Goal: Transaction & Acquisition: Purchase product/service

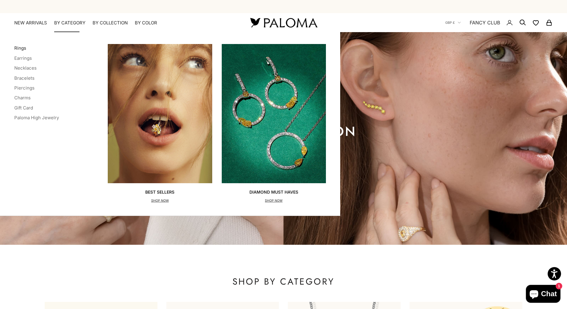
click at [22, 47] on link "Rings" at bounding box center [20, 48] width 12 height 6
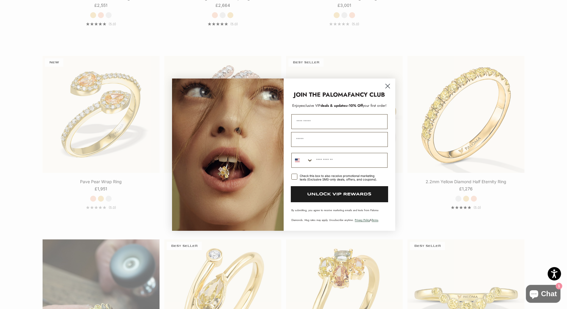
scroll to position [357, 0]
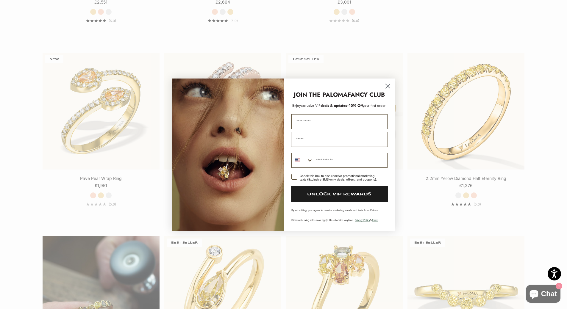
drag, startPoint x: 387, startPoint y: 85, endPoint x: 368, endPoint y: 88, distance: 18.9
click at [386, 85] on icon "Close dialog" at bounding box center [387, 86] width 10 height 10
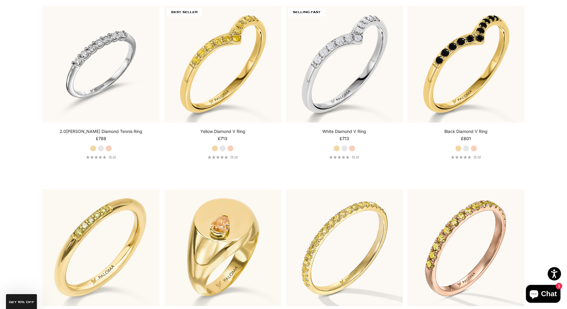
scroll to position [0, 0]
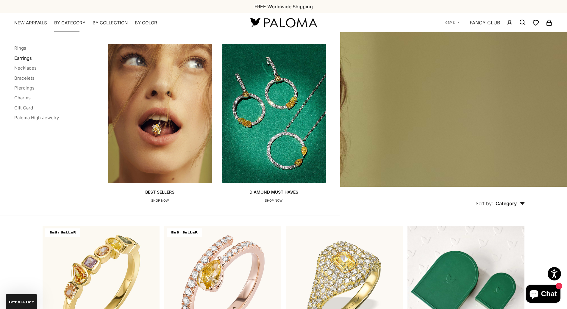
click at [27, 59] on link "Earrings" at bounding box center [23, 58] width 18 height 6
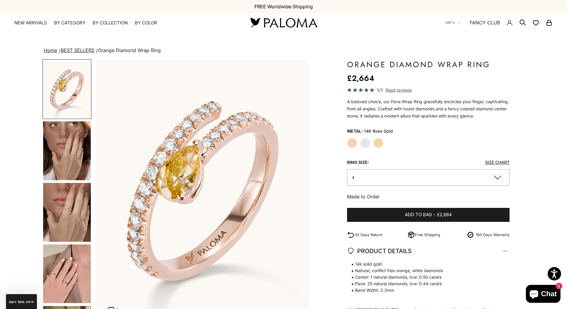
click at [409, 175] on button "4" at bounding box center [428, 177] width 163 height 16
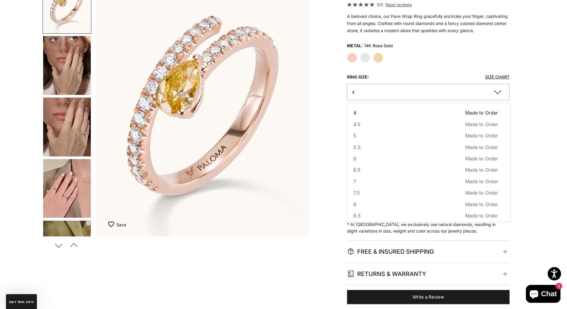
scroll to position [89, 0]
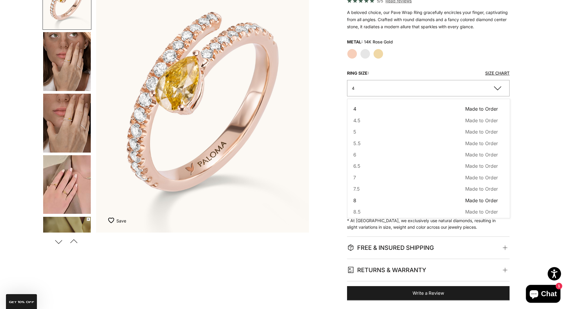
click at [370, 201] on button "8 Made to Order Sold out" at bounding box center [425, 201] width 145 height 8
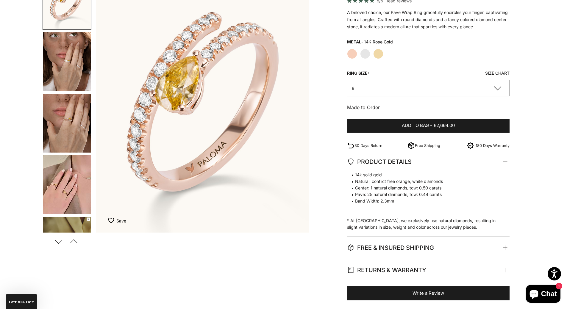
click at [414, 87] on button "8" at bounding box center [428, 88] width 163 height 16
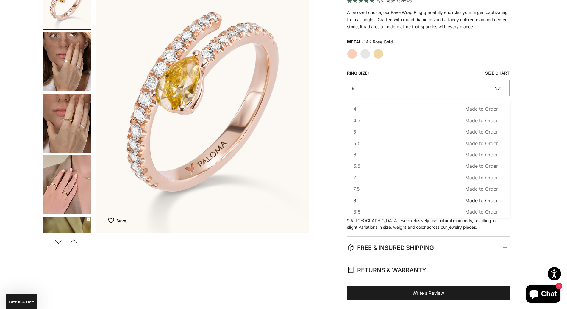
click at [538, 98] on div "Home BEST SELLERS Orange Diamond Wrap Ring Zoom picture Save Add to wishlist" at bounding box center [283, 128] width 567 height 343
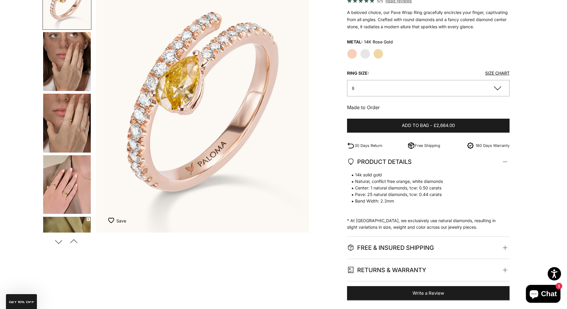
click at [71, 120] on img "Go to item 5" at bounding box center [67, 123] width 48 height 59
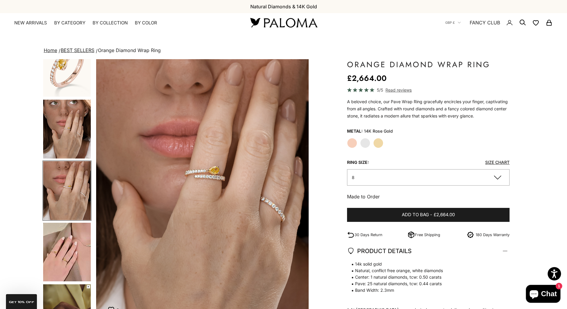
click at [379, 144] on label "Yellow Gold" at bounding box center [378, 143] width 10 height 10
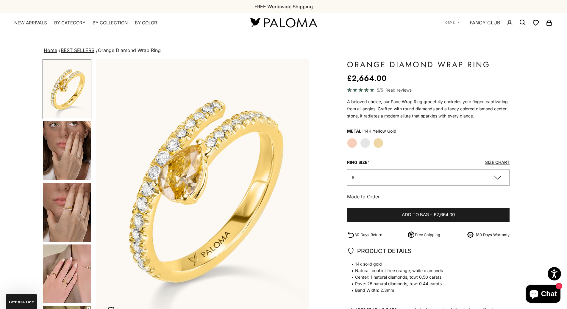
click at [76, 161] on img "Go to item 4" at bounding box center [67, 150] width 48 height 59
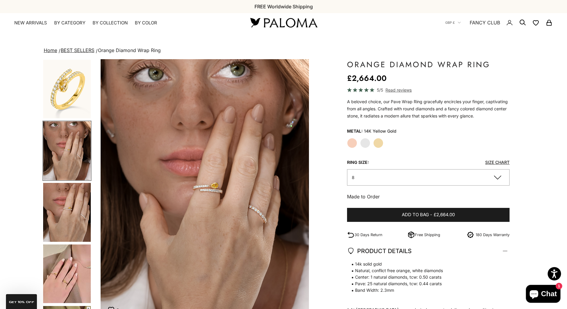
scroll to position [0, 220]
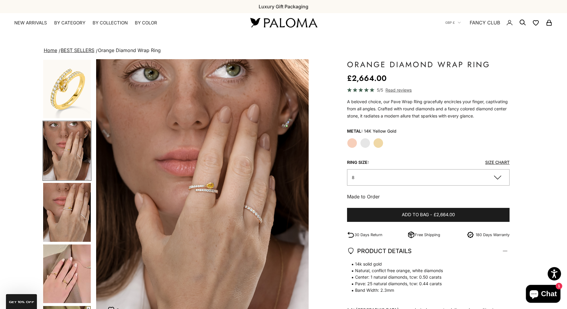
click at [363, 143] on label "White Gold" at bounding box center [365, 143] width 10 height 10
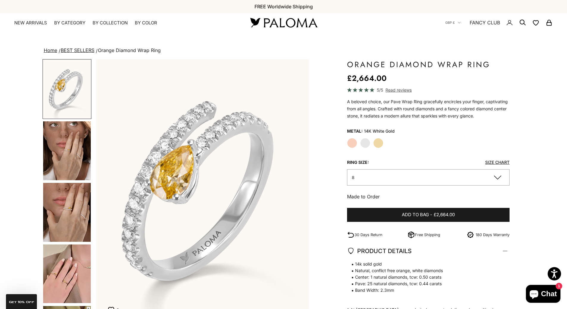
click at [62, 153] on img "Go to item 4" at bounding box center [67, 150] width 48 height 59
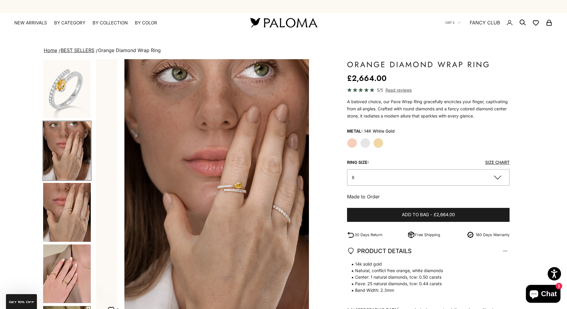
scroll to position [0, 220]
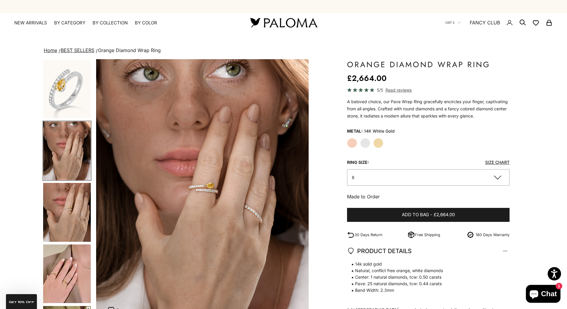
click at [393, 91] on span "Read reviews" at bounding box center [398, 90] width 26 height 7
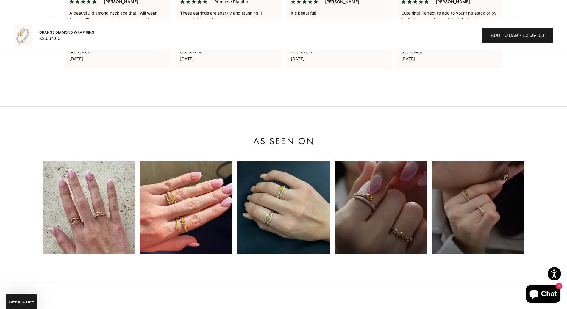
scroll to position [460, 0]
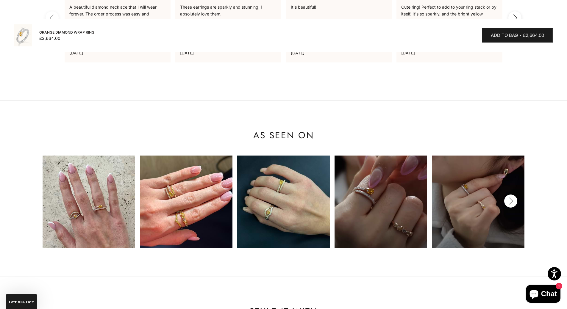
click at [96, 197] on img at bounding box center [89, 202] width 93 height 93
click at [516, 200] on button "Next" at bounding box center [510, 201] width 13 height 13
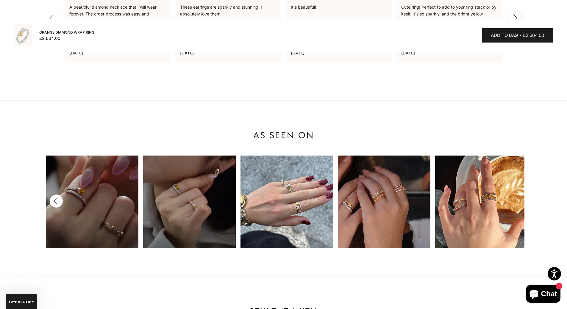
scroll to position [0, 292]
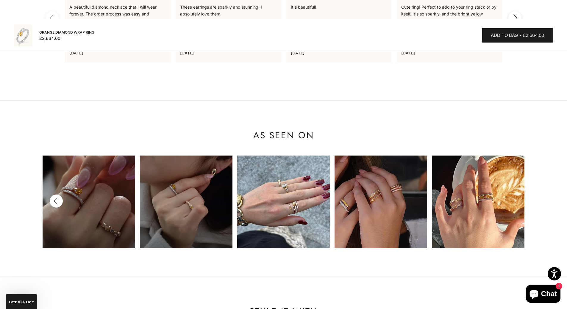
click at [516, 200] on img at bounding box center [478, 202] width 93 height 93
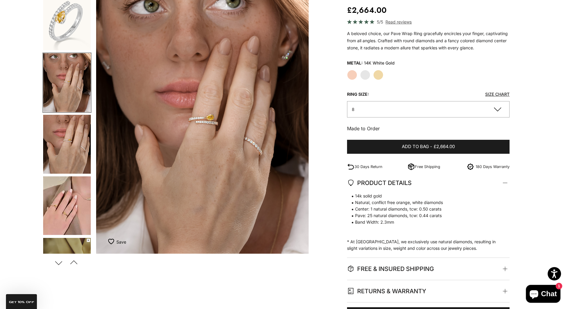
scroll to position [0, 0]
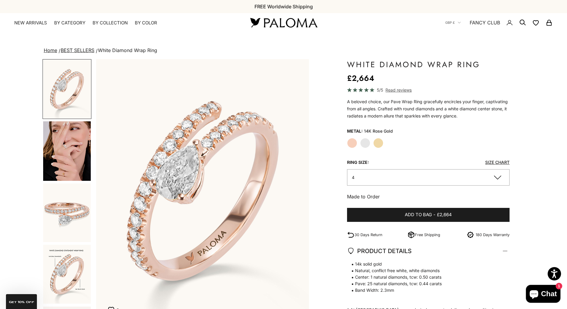
click at [60, 157] on img "Go to item 5" at bounding box center [67, 151] width 48 height 60
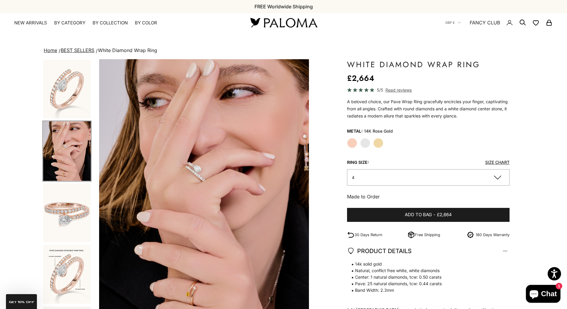
scroll to position [0, 220]
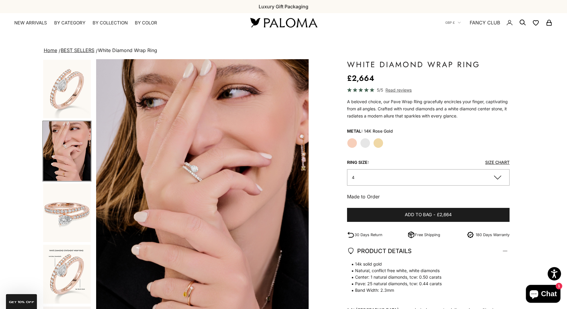
click at [63, 221] on img "Go to item 6" at bounding box center [67, 213] width 48 height 59
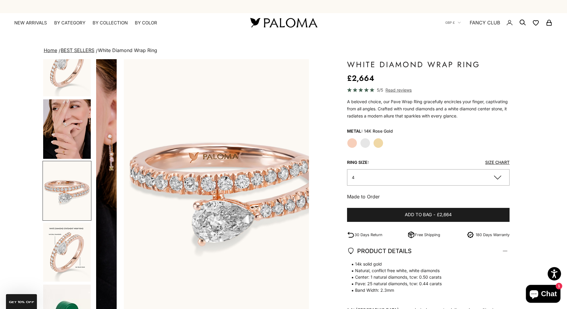
scroll to position [0, 440]
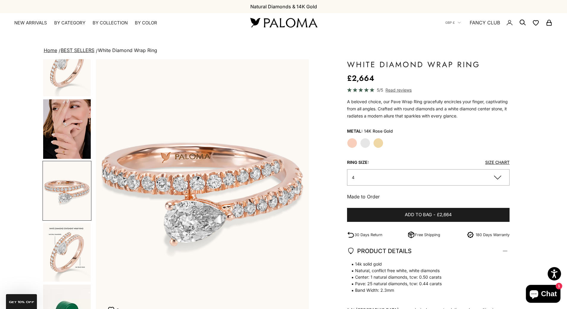
click at [63, 261] on img "Go to item 9" at bounding box center [67, 252] width 48 height 59
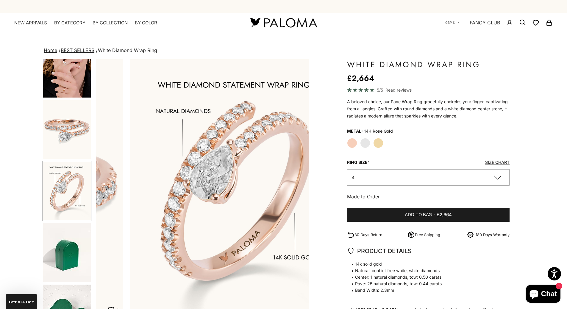
scroll to position [84, 0]
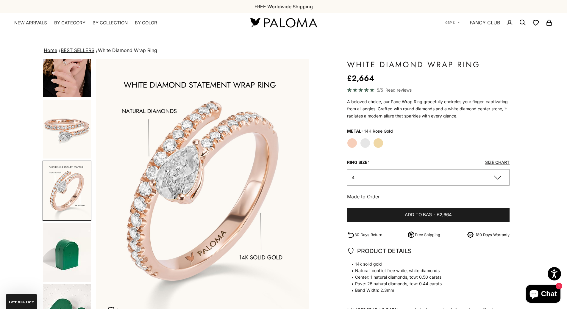
click at [65, 257] on img "Go to item 11" at bounding box center [67, 252] width 48 height 59
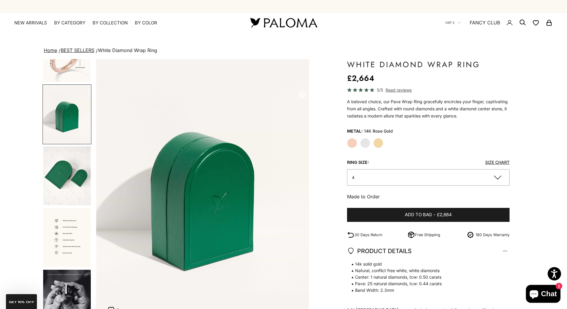
scroll to position [231, 0]
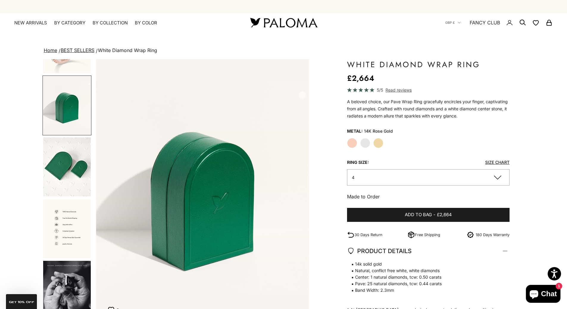
click at [71, 273] on img "Go to item 14" at bounding box center [67, 290] width 48 height 59
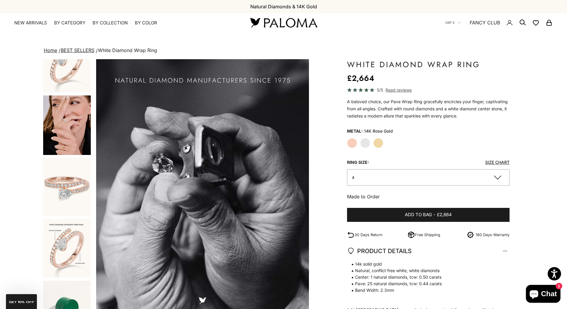
scroll to position [0, 0]
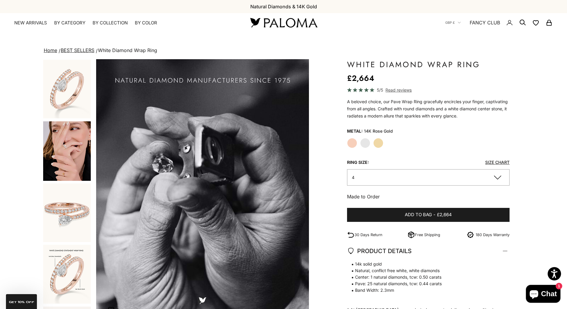
click at [69, 168] on img "Go to item 5" at bounding box center [67, 151] width 48 height 60
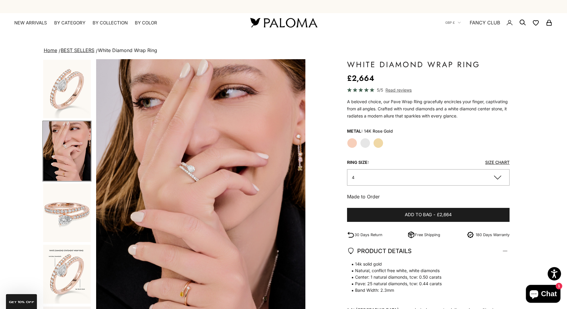
scroll to position [0, 220]
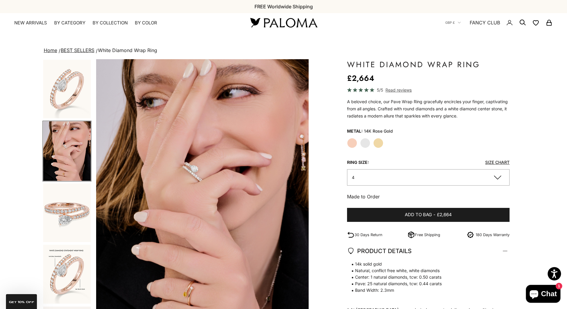
click at [380, 142] on label "Yellow Gold" at bounding box center [378, 143] width 10 height 10
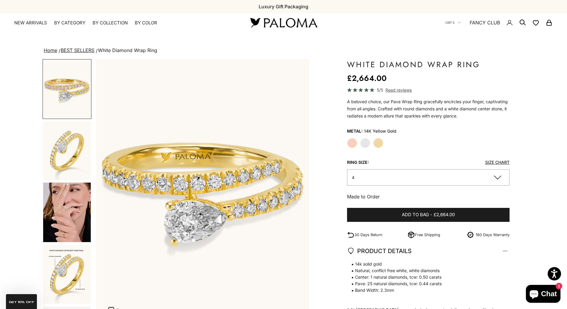
click at [66, 212] on img "Go to item 5" at bounding box center [67, 213] width 48 height 60
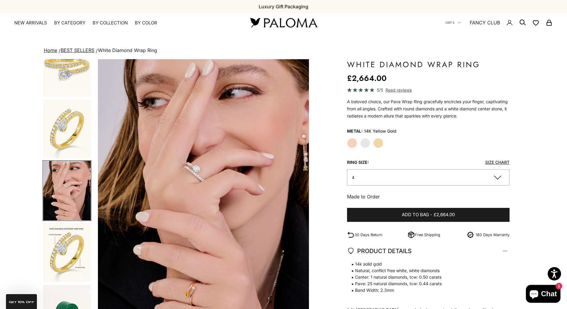
scroll to position [0, 440]
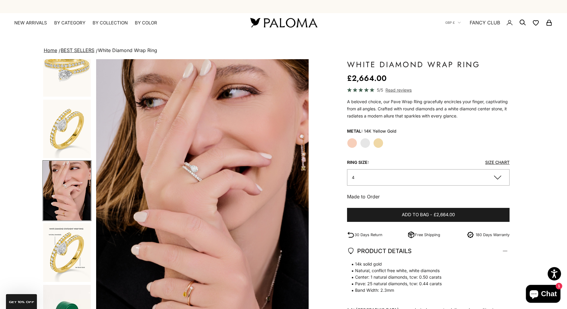
click at [368, 147] on label "White Gold" at bounding box center [365, 143] width 10 height 10
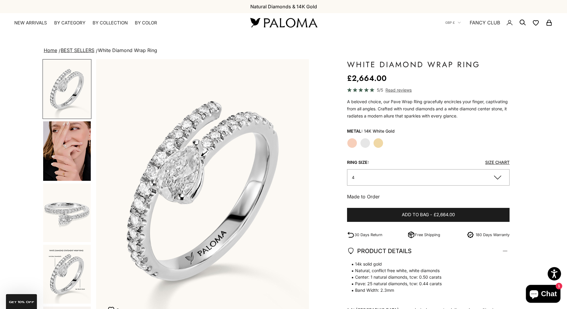
click at [354, 143] on label "Rose Gold" at bounding box center [352, 143] width 10 height 10
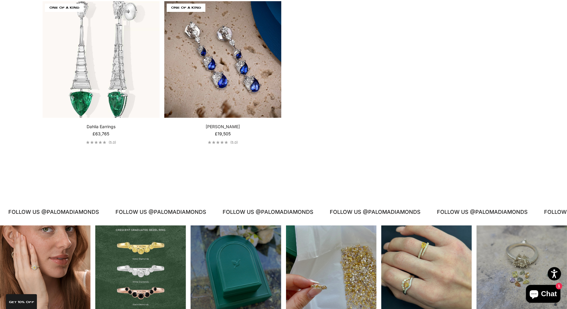
scroll to position [1577, 0]
